Goal: Information Seeking & Learning: Learn about a topic

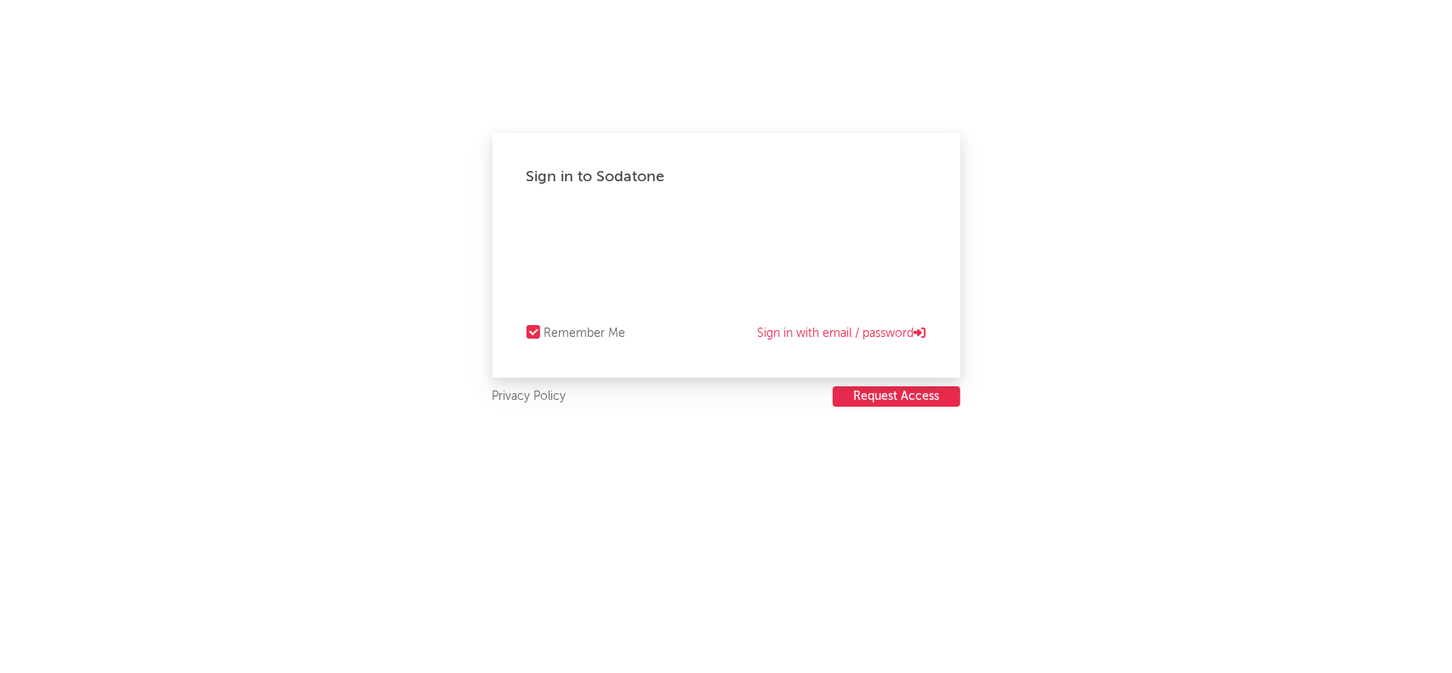
select select "recorded_music"
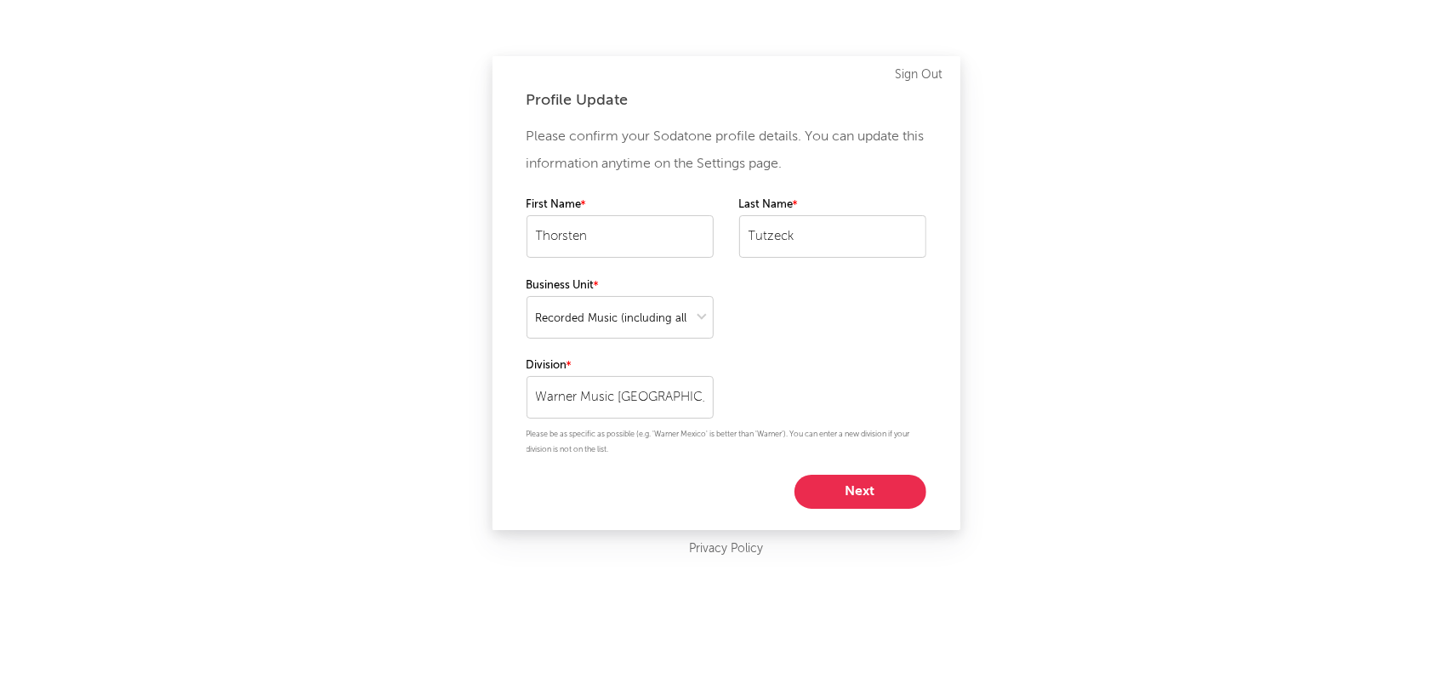
click at [846, 488] on button "Next" at bounding box center [860, 492] width 132 height 34
select select "other"
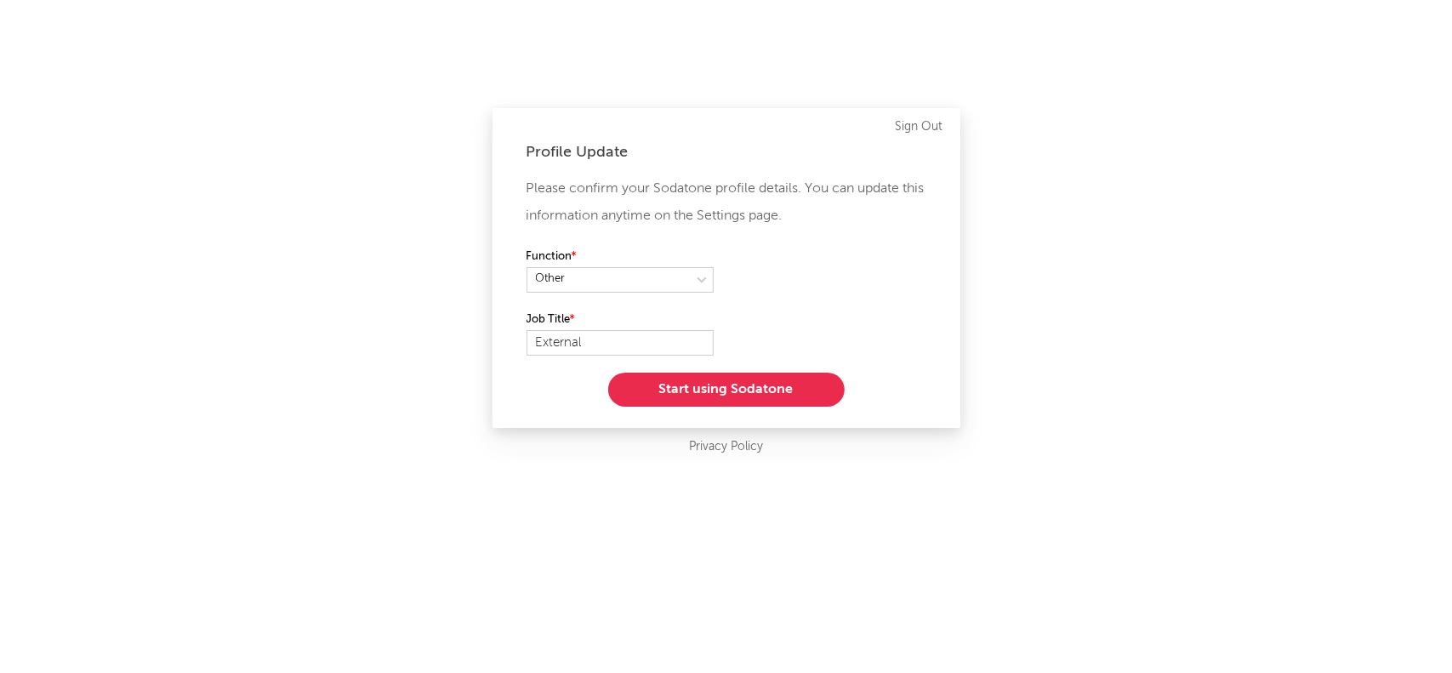
click at [767, 390] on button "Start using Sodatone" at bounding box center [726, 390] width 236 height 34
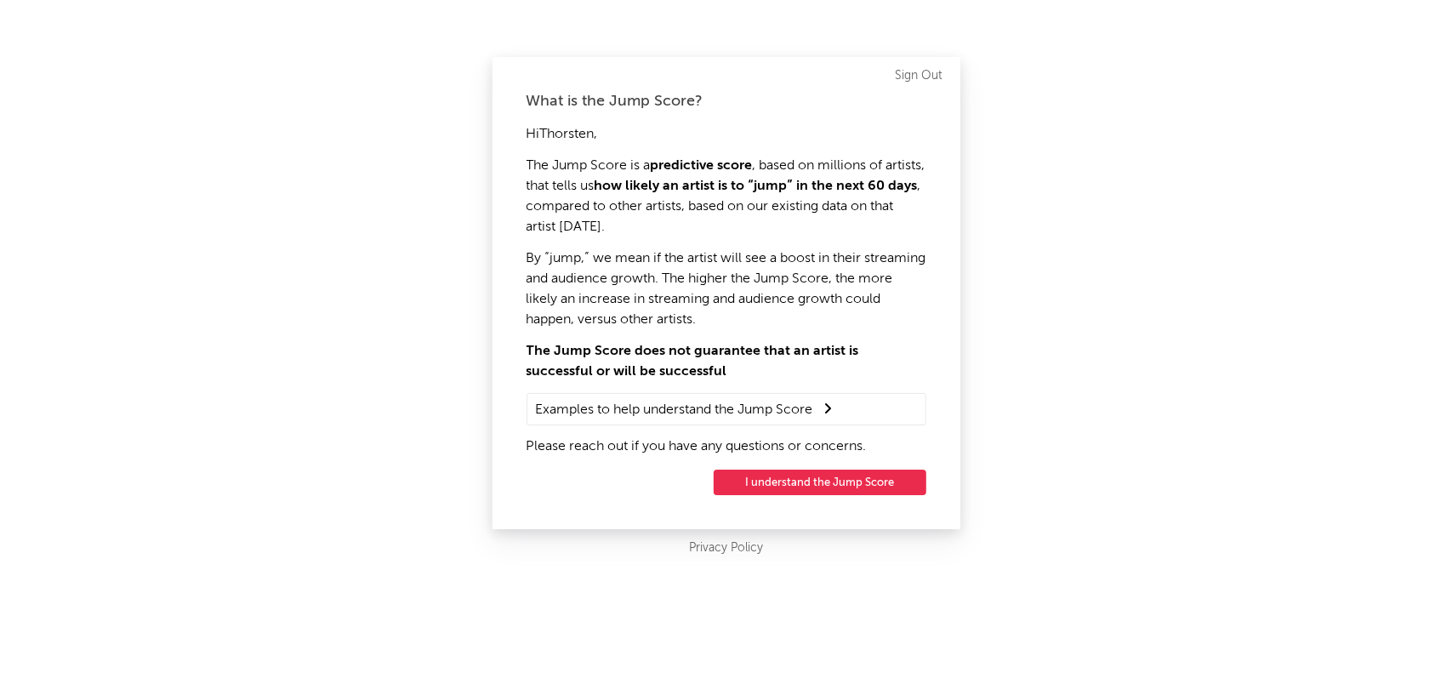
click at [800, 482] on button "I understand the Jump Score" at bounding box center [820, 483] width 213 height 26
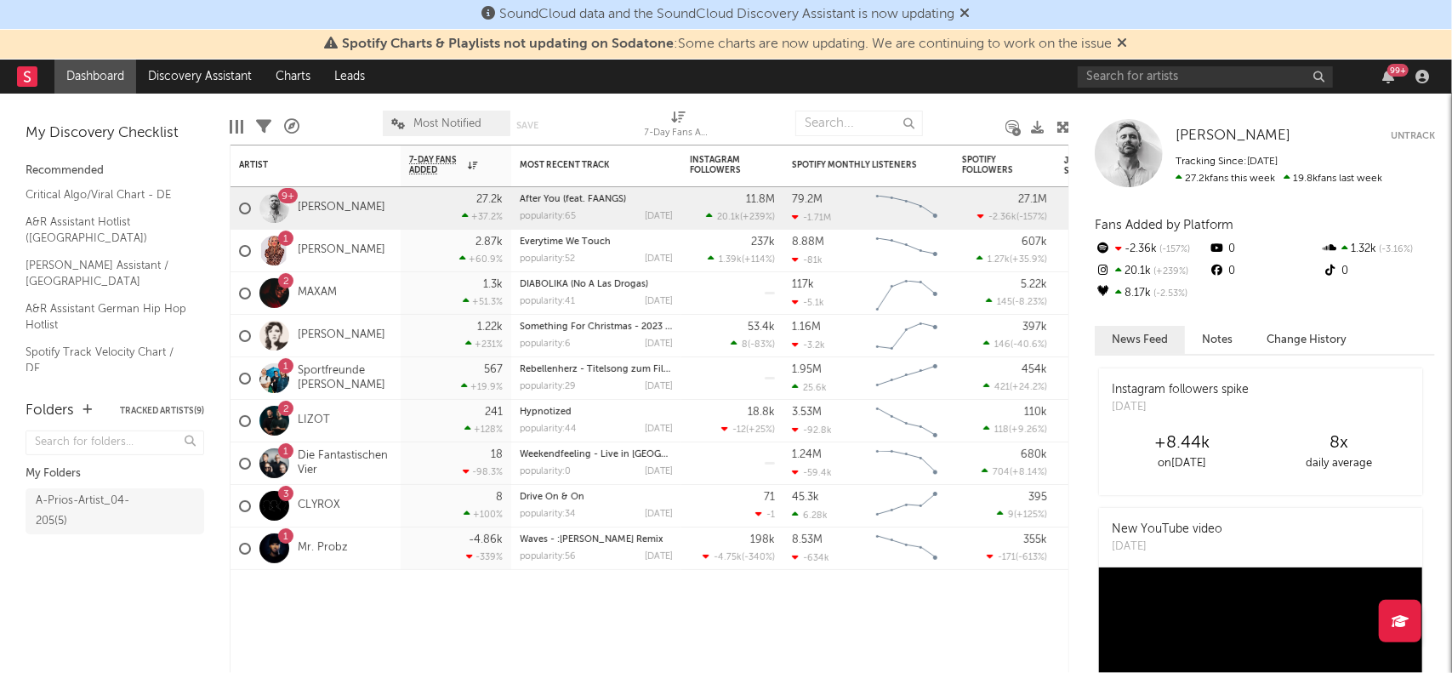
click at [1125, 43] on icon at bounding box center [1123, 43] width 10 height 14
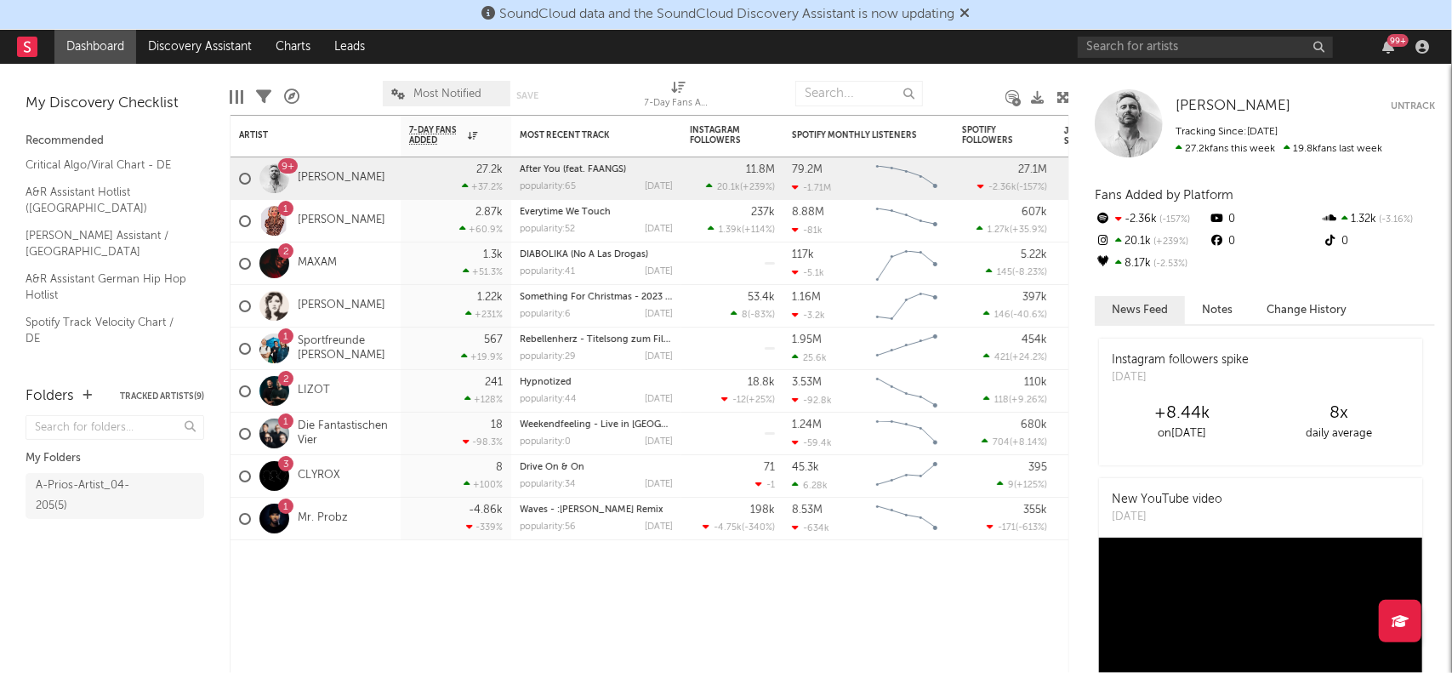
click at [971, 14] on icon at bounding box center [965, 13] width 10 height 14
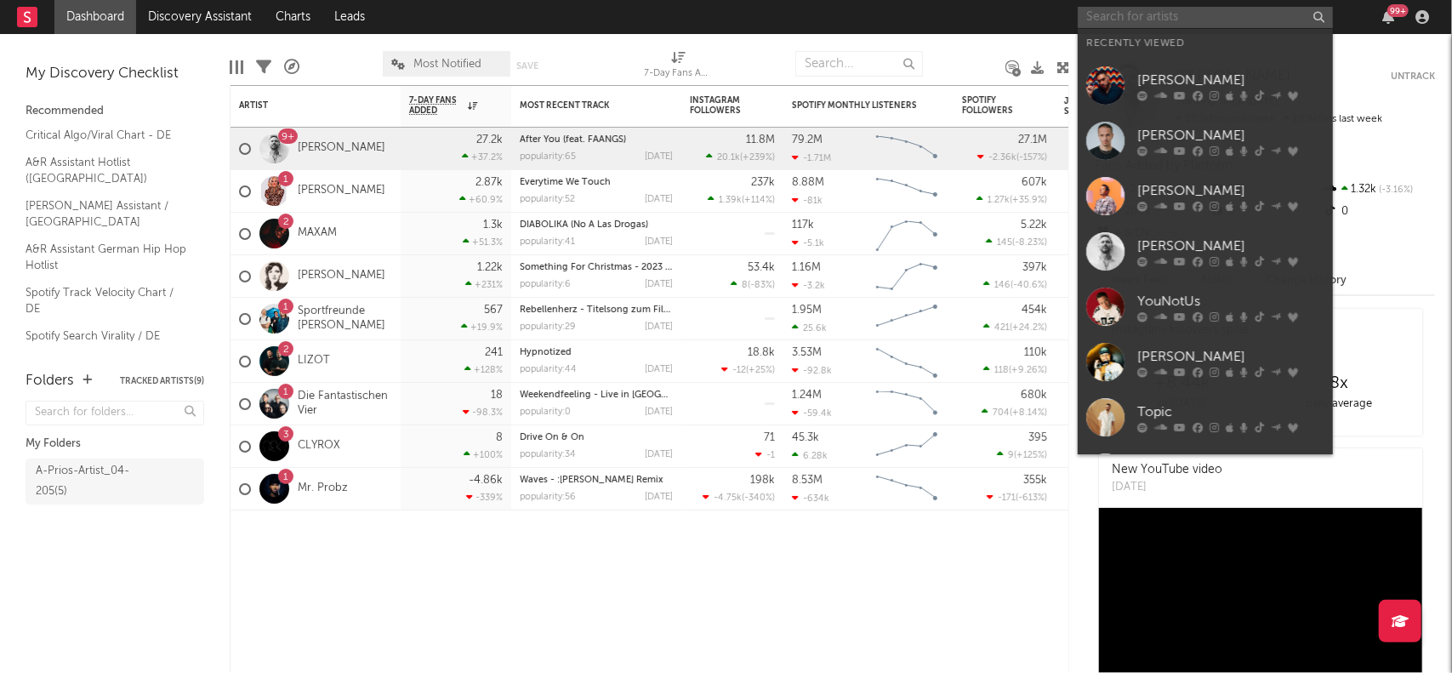
click at [1104, 23] on input "text" at bounding box center [1205, 17] width 255 height 21
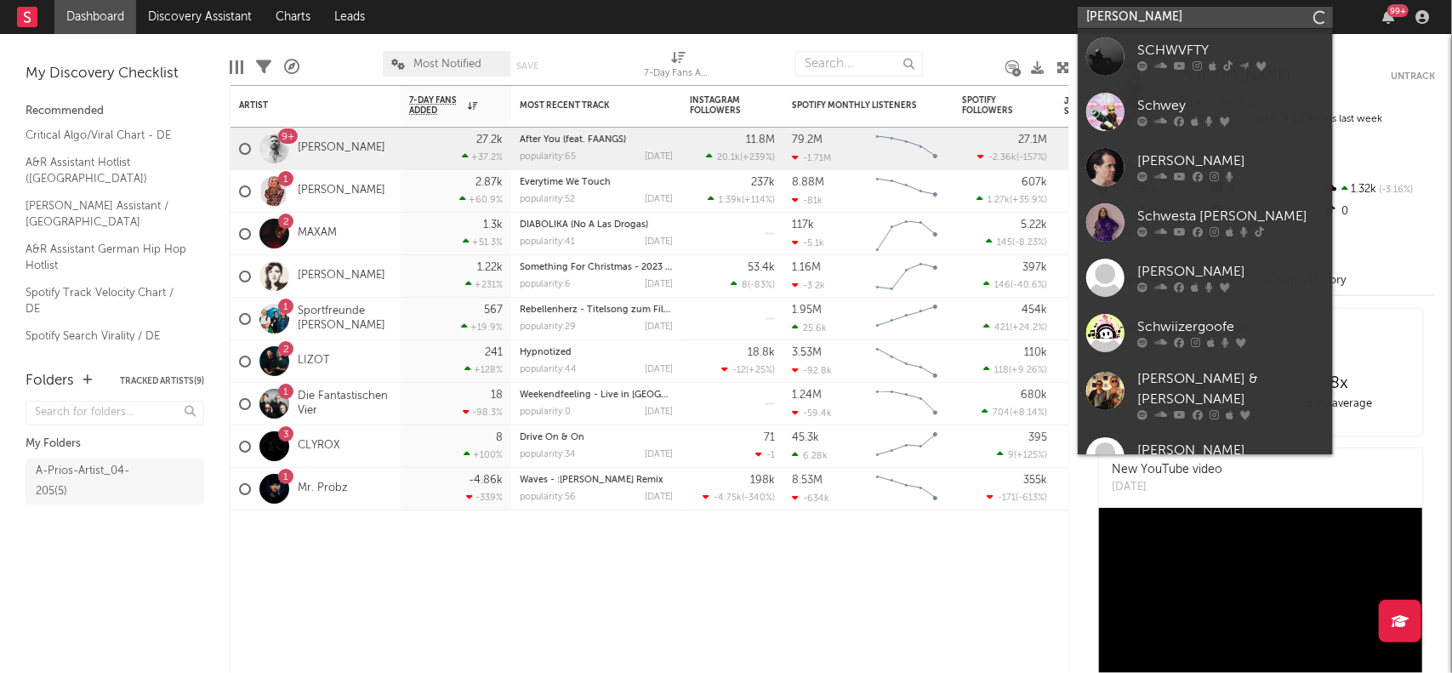
type input "[PERSON_NAME]"
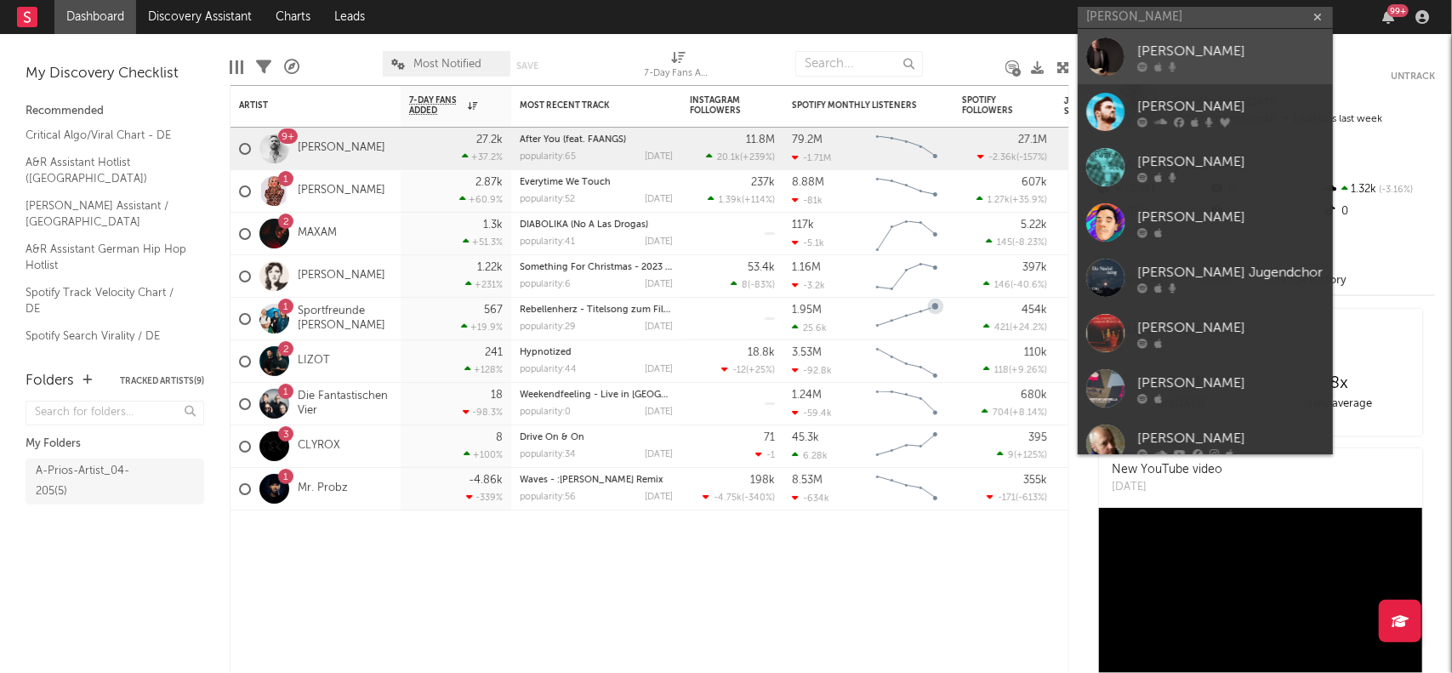
click at [1181, 54] on div "[PERSON_NAME]" at bounding box center [1230, 51] width 187 height 20
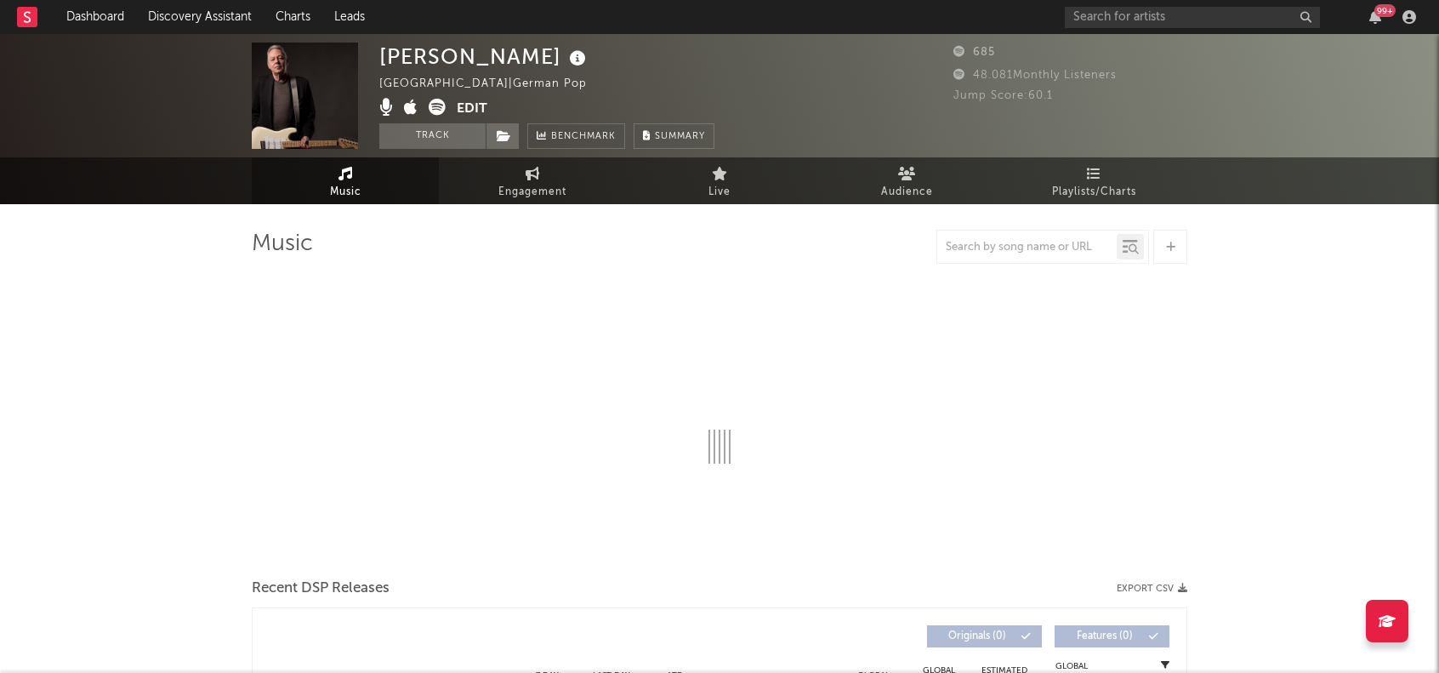
select select "6m"
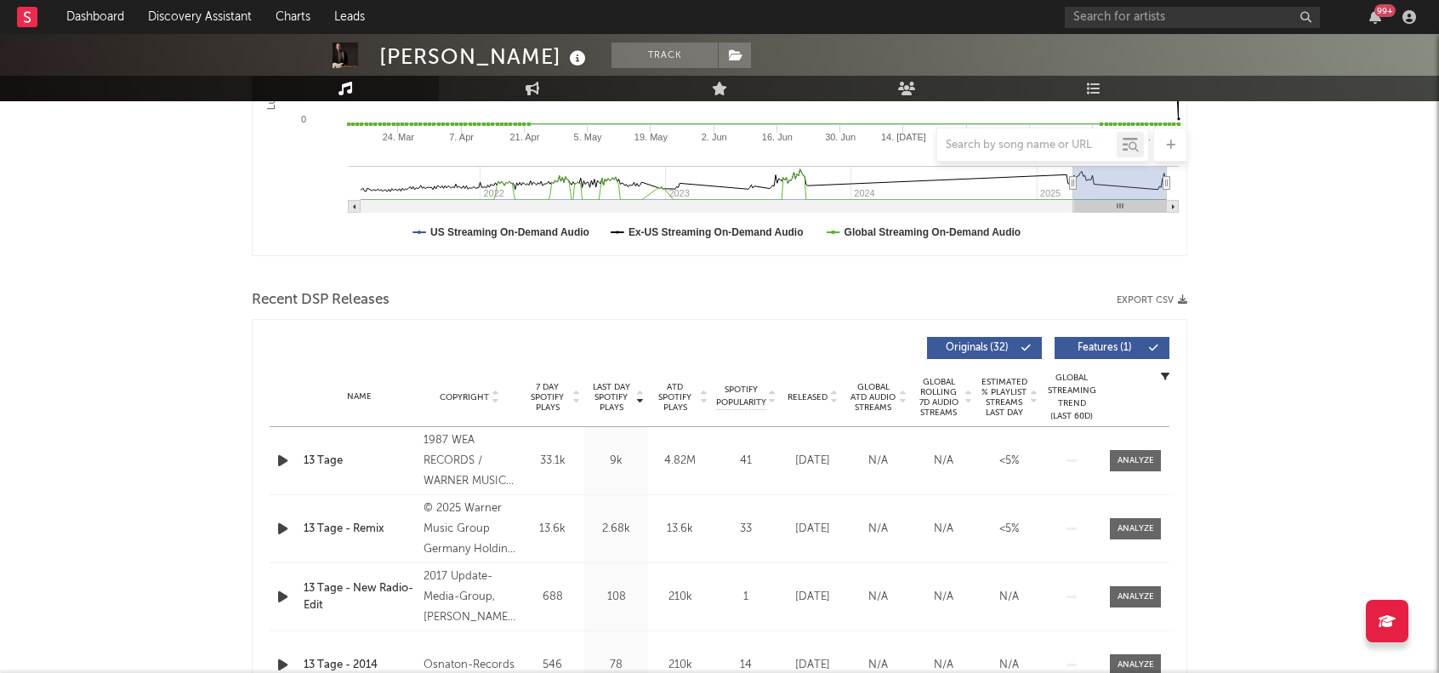
scroll to position [425, 0]
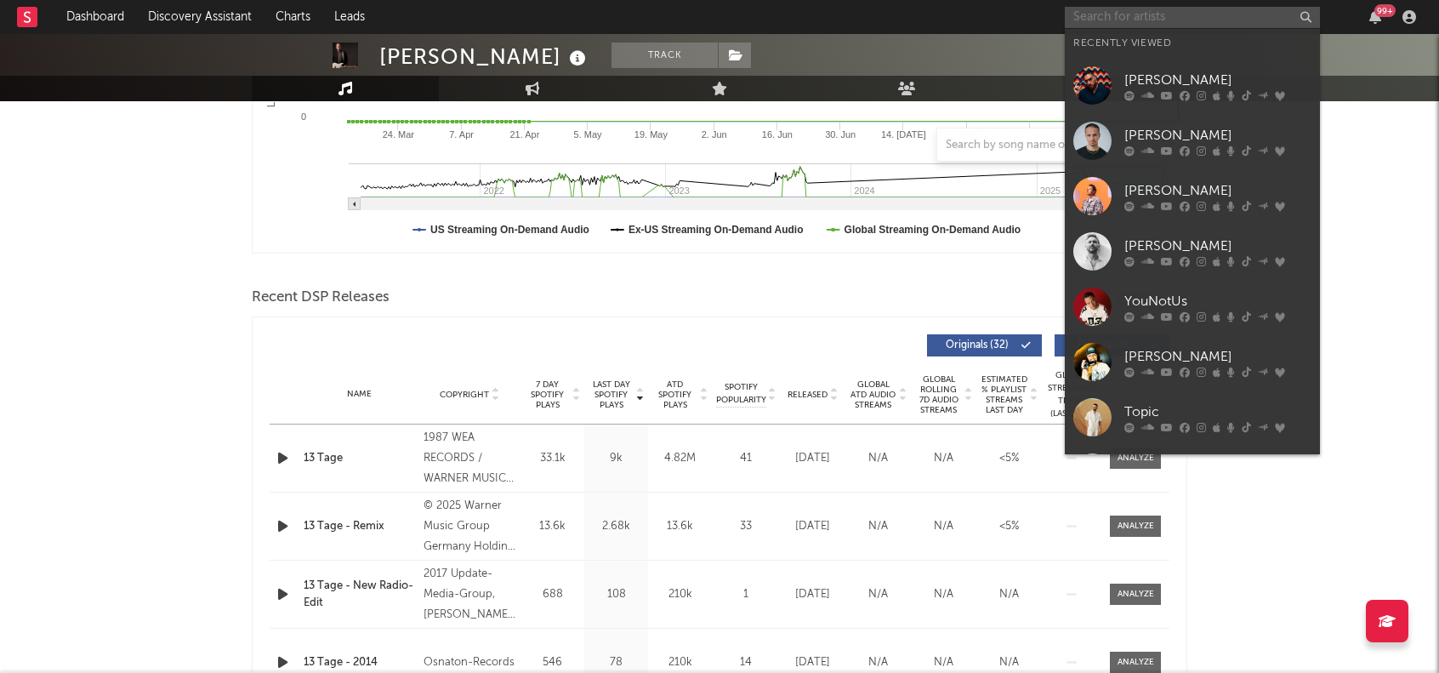
click at [1171, 18] on input "text" at bounding box center [1192, 17] width 255 height 21
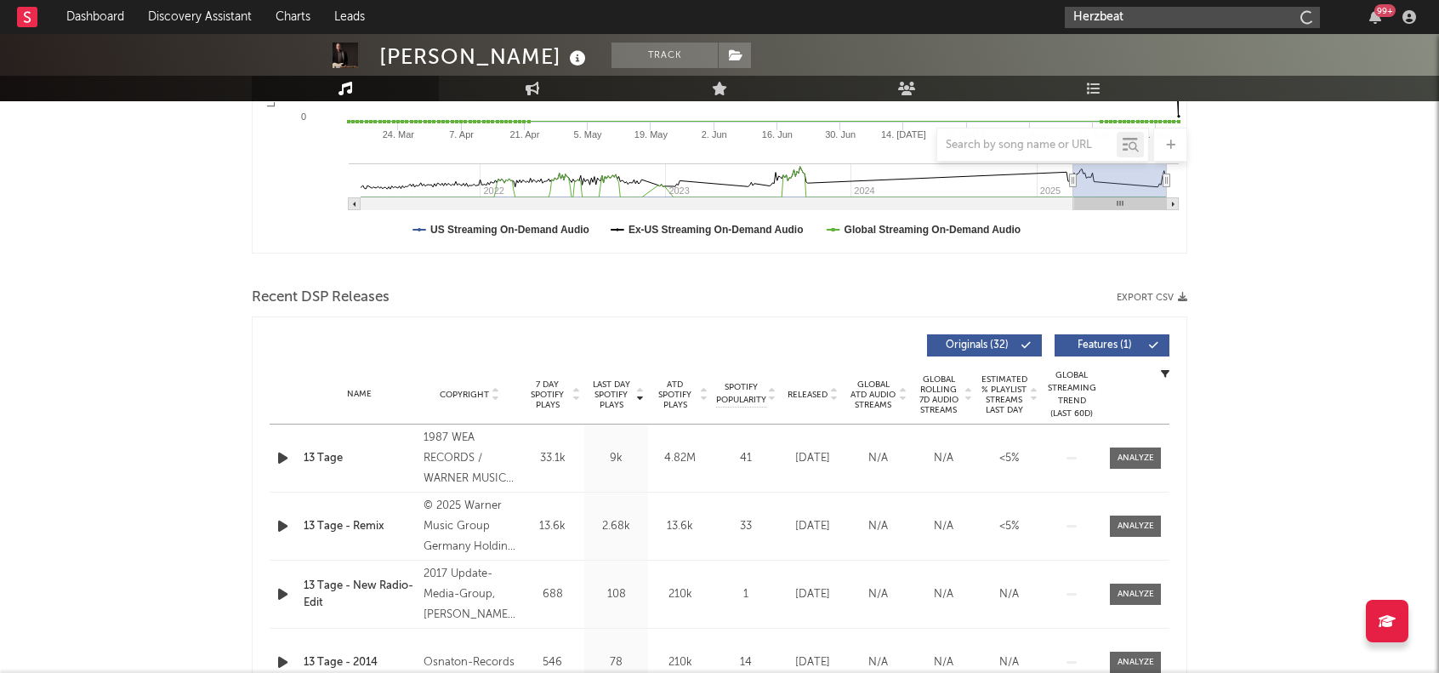
type input "Herzbeat"
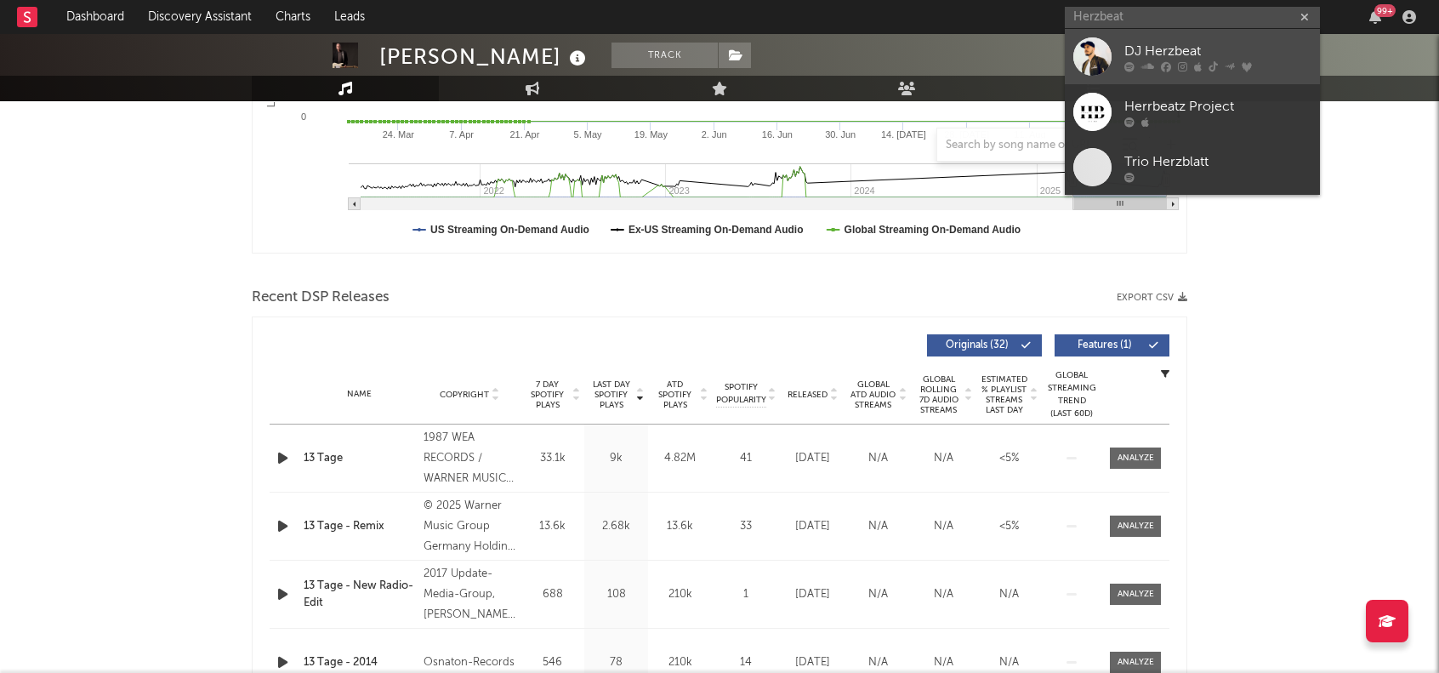
click at [1159, 48] on div "DJ Herzbeat" at bounding box center [1218, 51] width 187 height 20
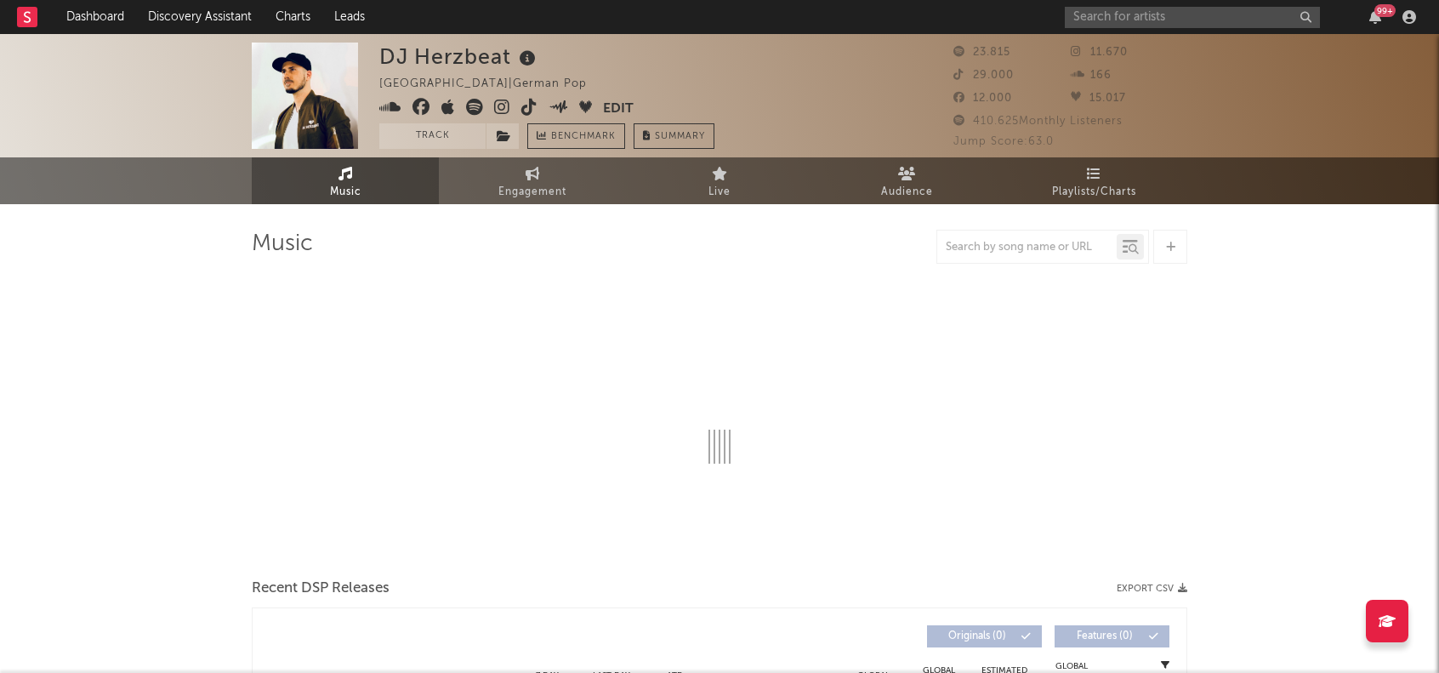
select select "6m"
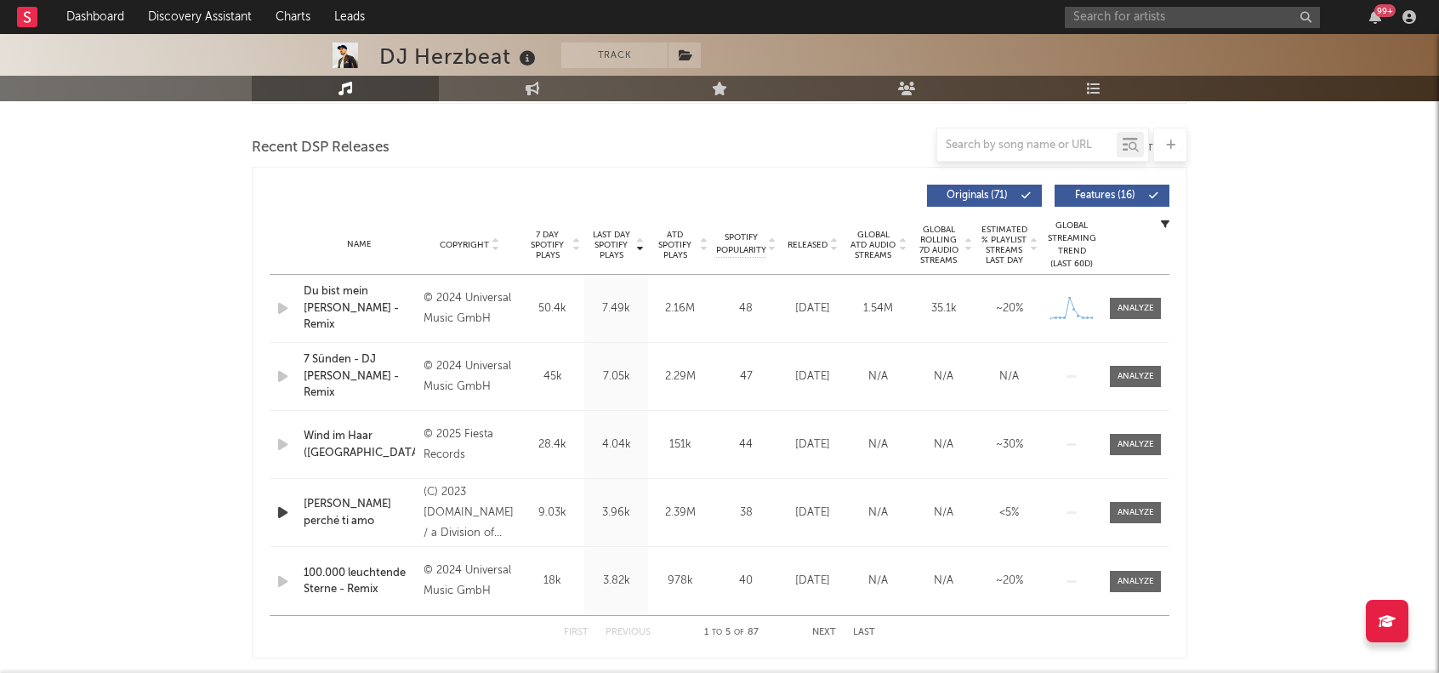
scroll to position [609, 0]
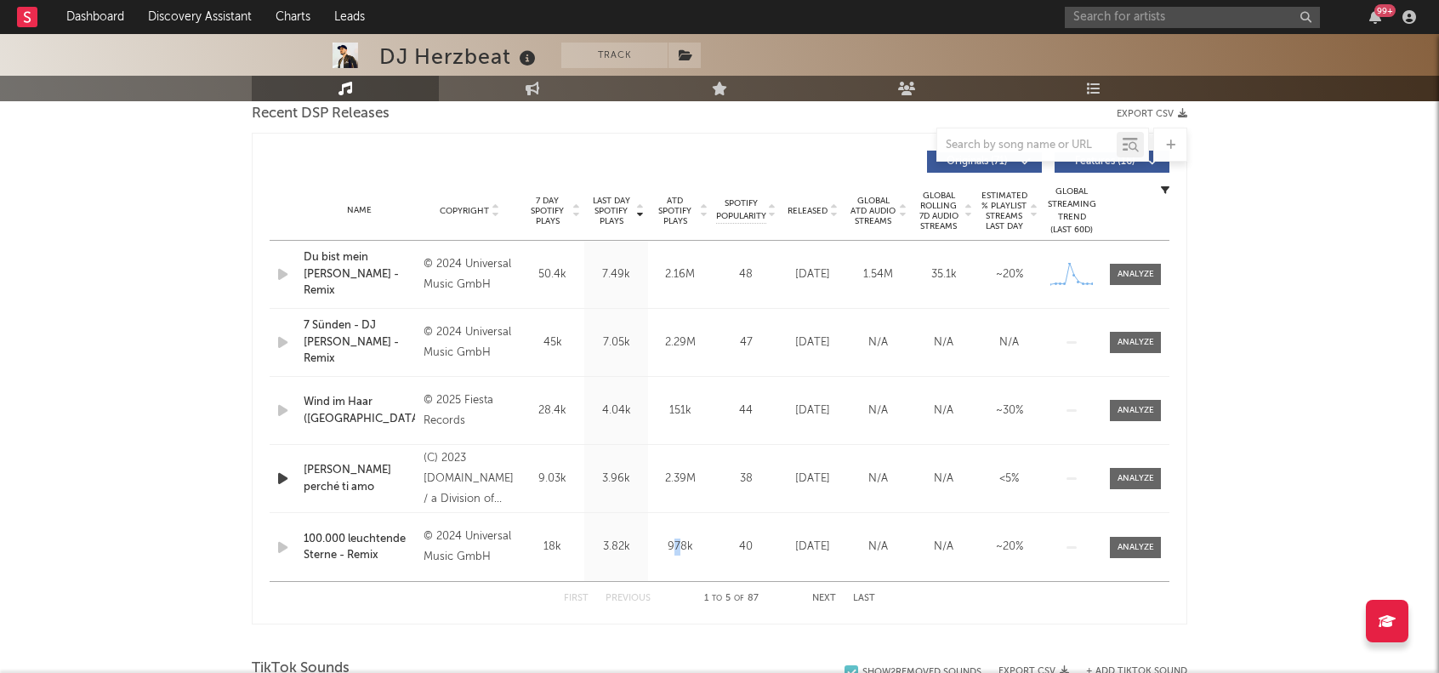
drag, startPoint x: 678, startPoint y: 566, endPoint x: 671, endPoint y: 584, distance: 19.1
click at [673, 578] on div "Name 100.000 leuchtende Sterne - Remix Copyright © 2024 Universal Music GmbH La…" at bounding box center [720, 547] width 900 height 68
click at [825, 596] on button "Next" at bounding box center [824, 598] width 24 height 9
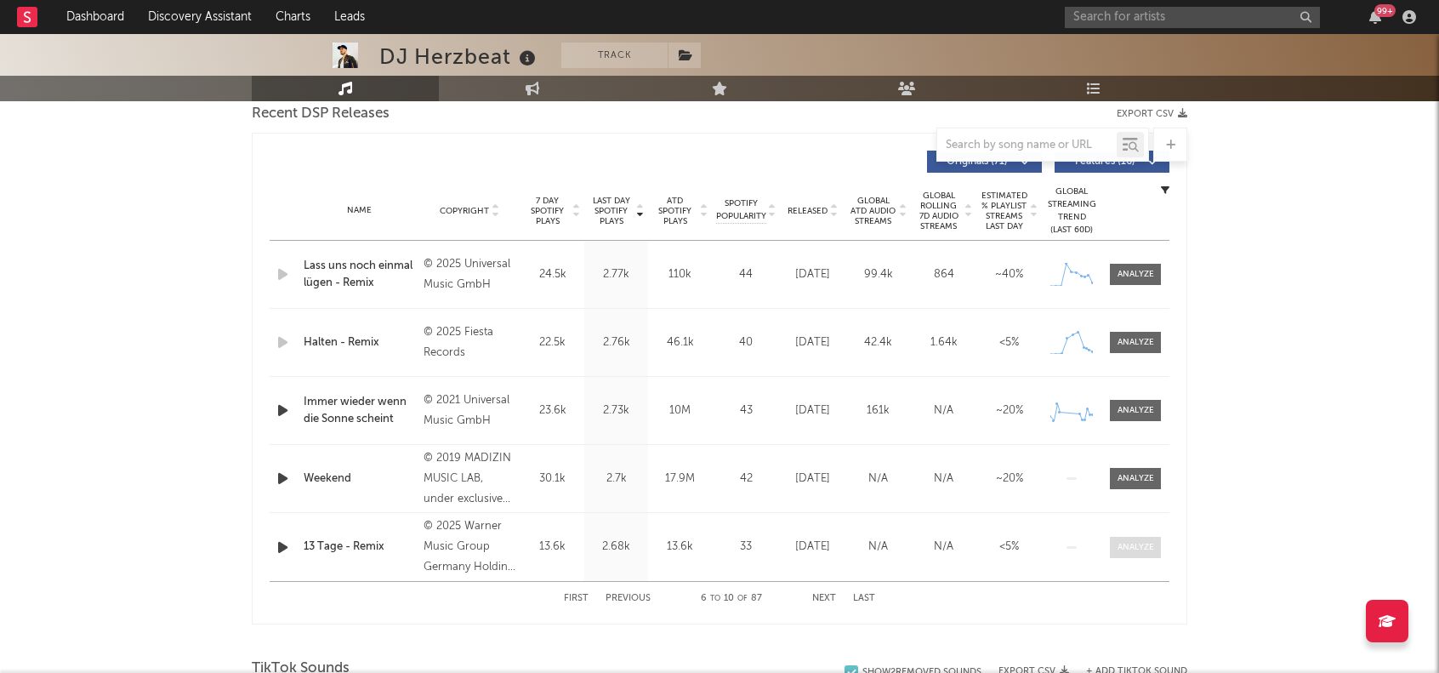
click at [1131, 545] on div at bounding box center [1136, 547] width 37 height 13
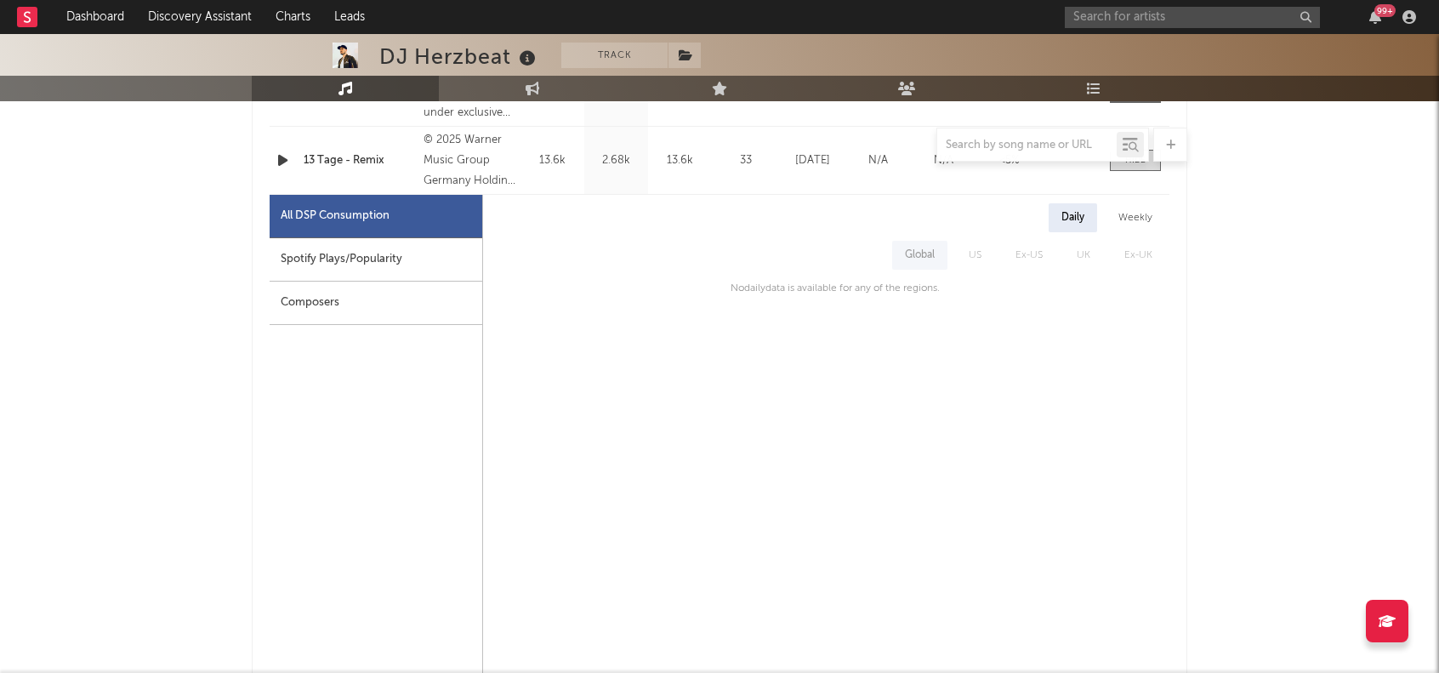
scroll to position [949, 0]
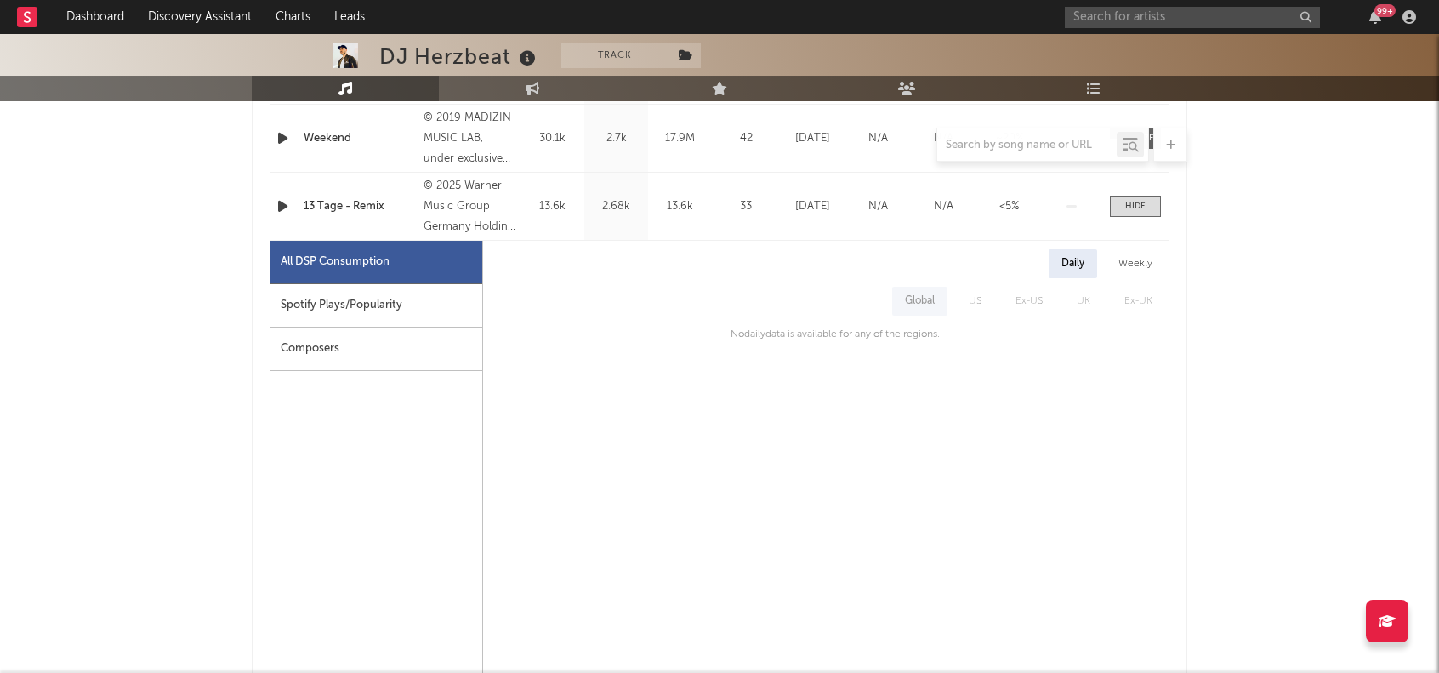
click at [394, 309] on div "Spotify Plays/Popularity" at bounding box center [376, 305] width 213 height 43
select select "1w"
